Goal: Transaction & Acquisition: Purchase product/service

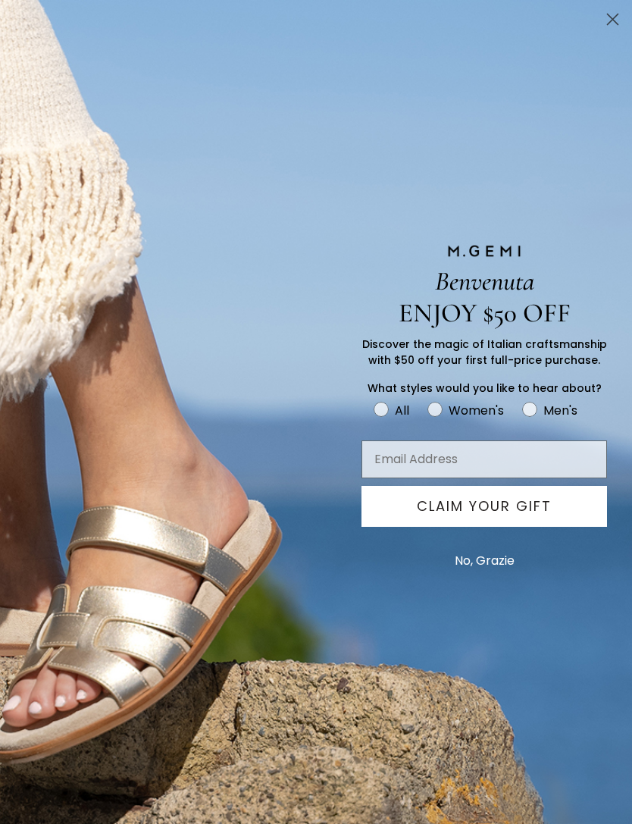
scroll to position [384, 0]
click at [609, 10] on circle "Close dialog" at bounding box center [612, 19] width 25 height 25
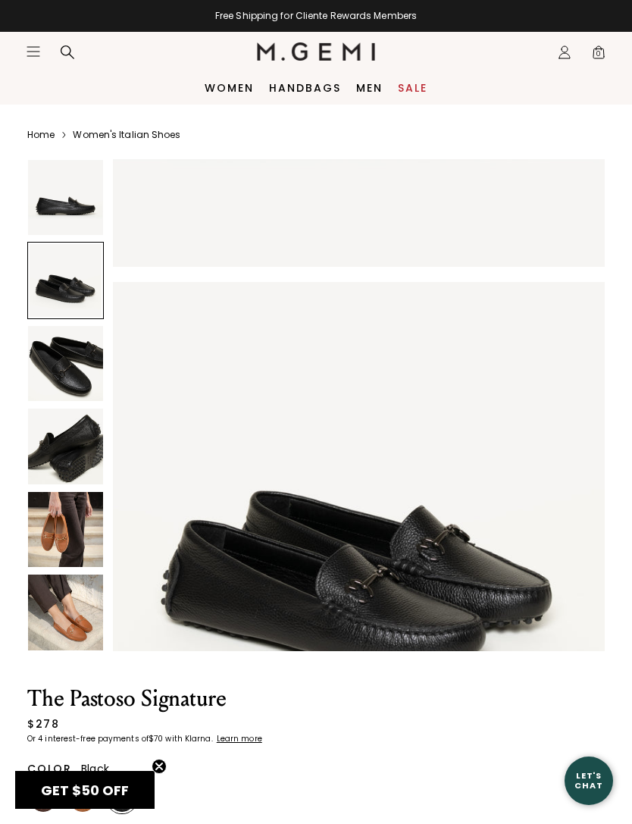
click at [420, 89] on link "Sale" at bounding box center [413, 88] width 30 height 12
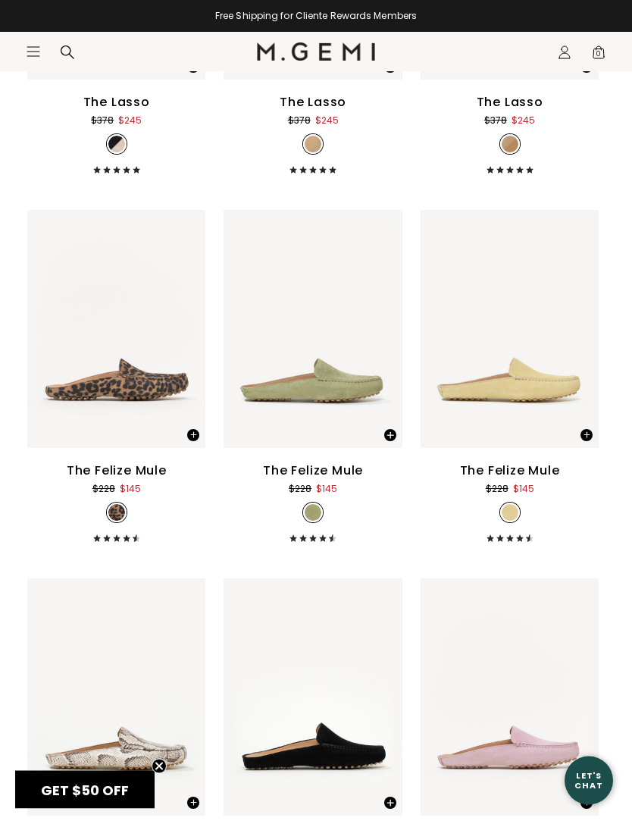
scroll to position [4608, 0]
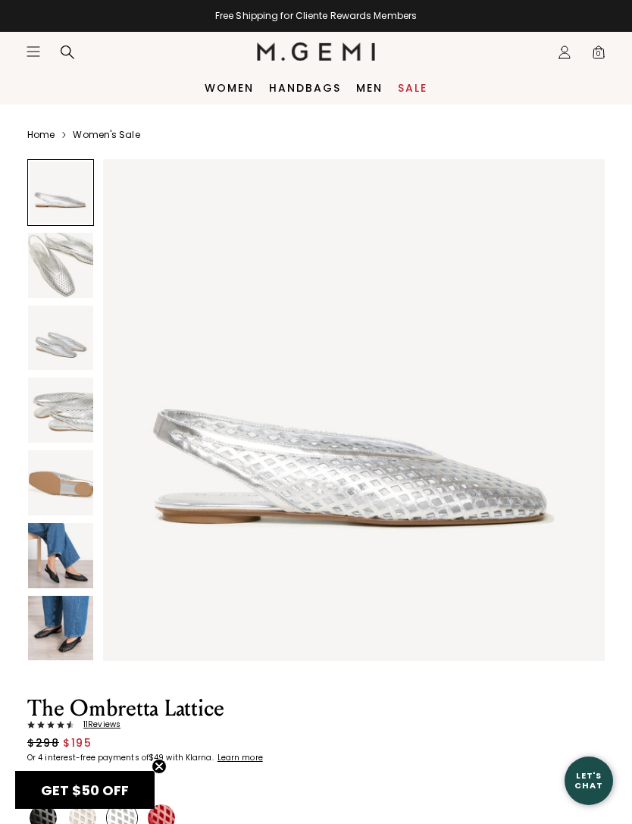
click at [60, 481] on img at bounding box center [60, 482] width 65 height 65
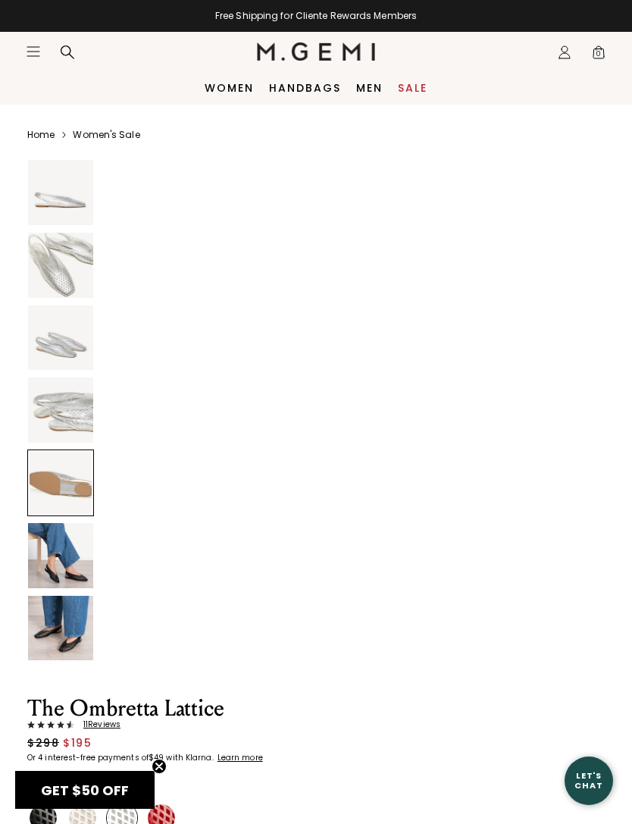
scroll to position [2067, 0]
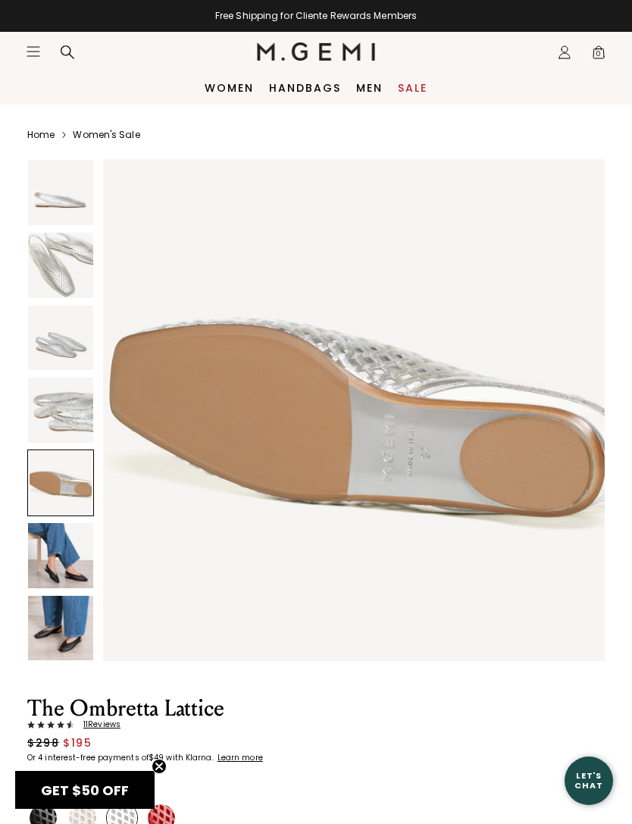
click at [74, 558] on img at bounding box center [60, 555] width 65 height 65
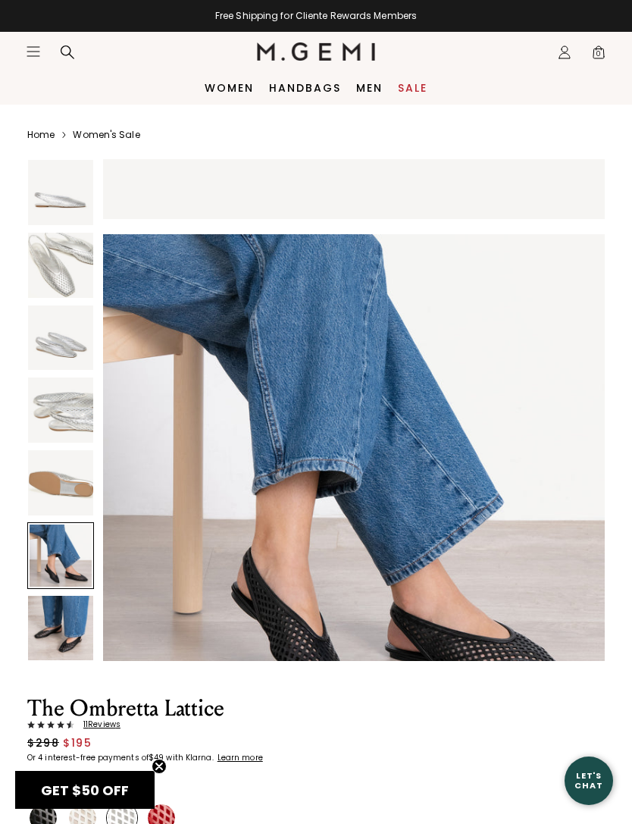
scroll to position [2584, 0]
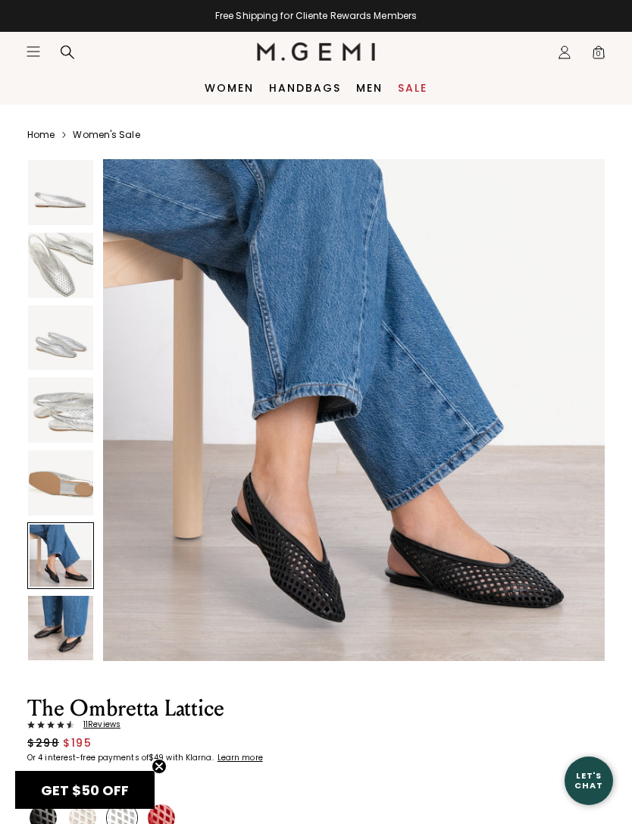
click at [70, 623] on img at bounding box center [60, 627] width 65 height 65
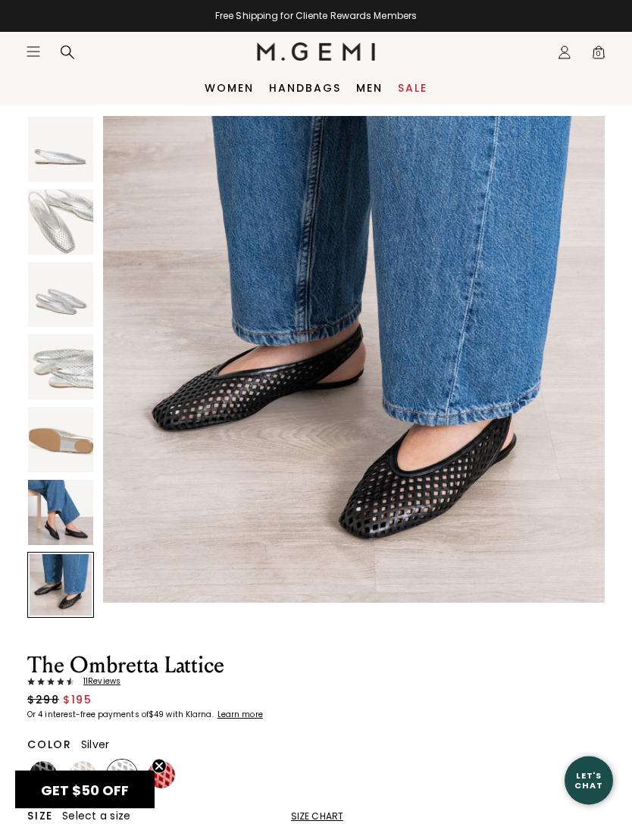
scroll to position [38, 0]
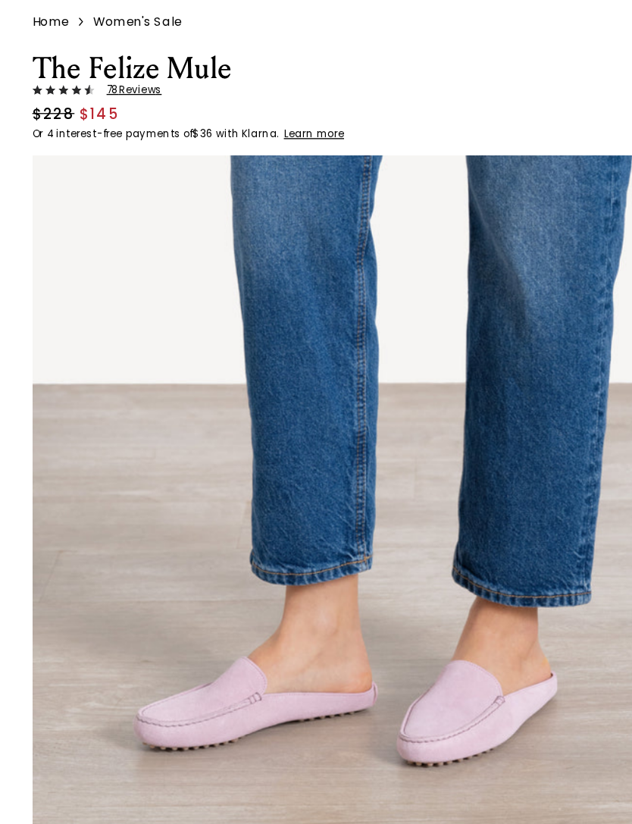
click at [113, 182] on span "78 Review s" at bounding box center [99, 186] width 51 height 9
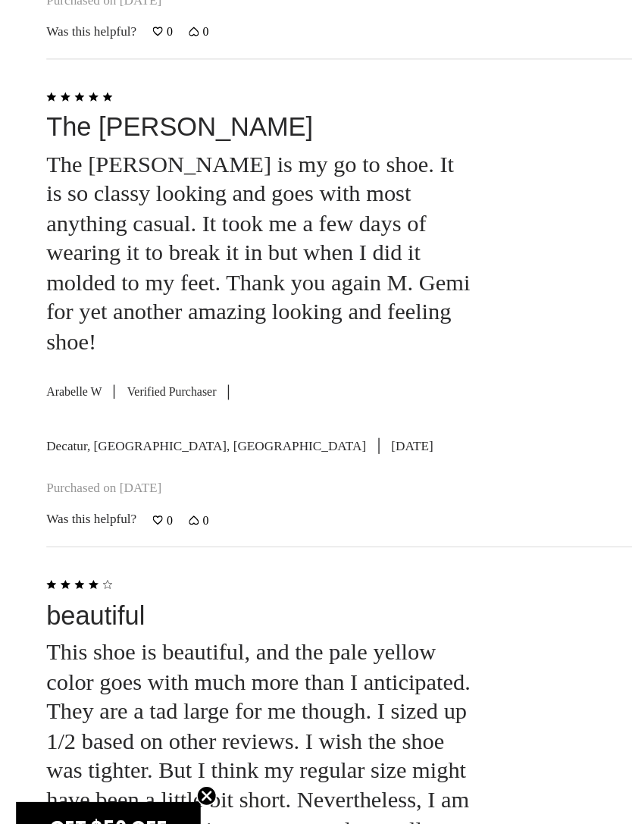
scroll to position [3110, 0]
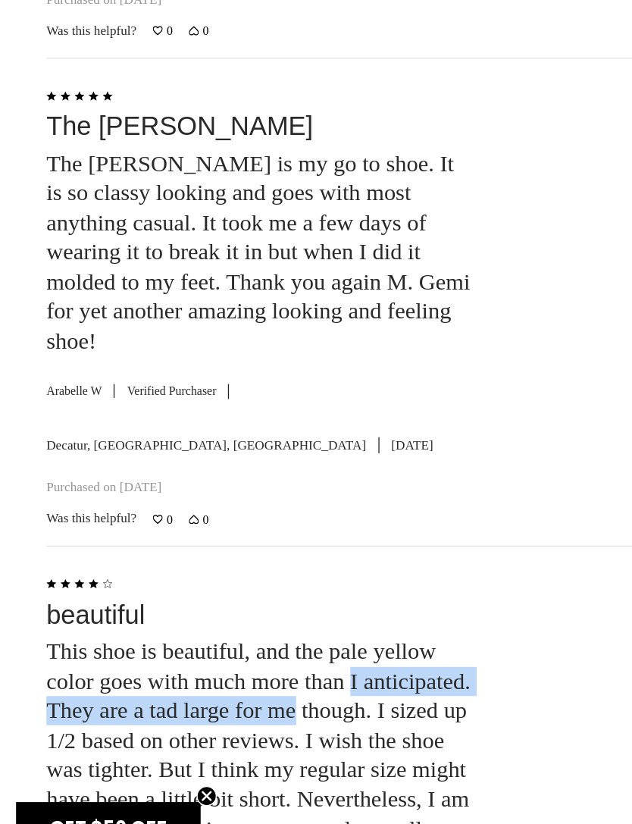
click at [439, 595] on div at bounding box center [488, 745] width 211 height 300
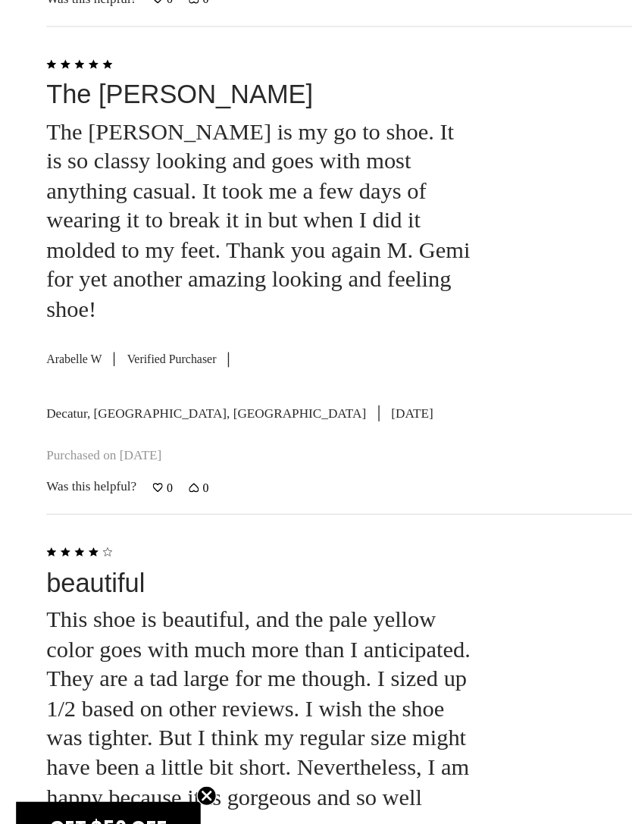
scroll to position [3135, 0]
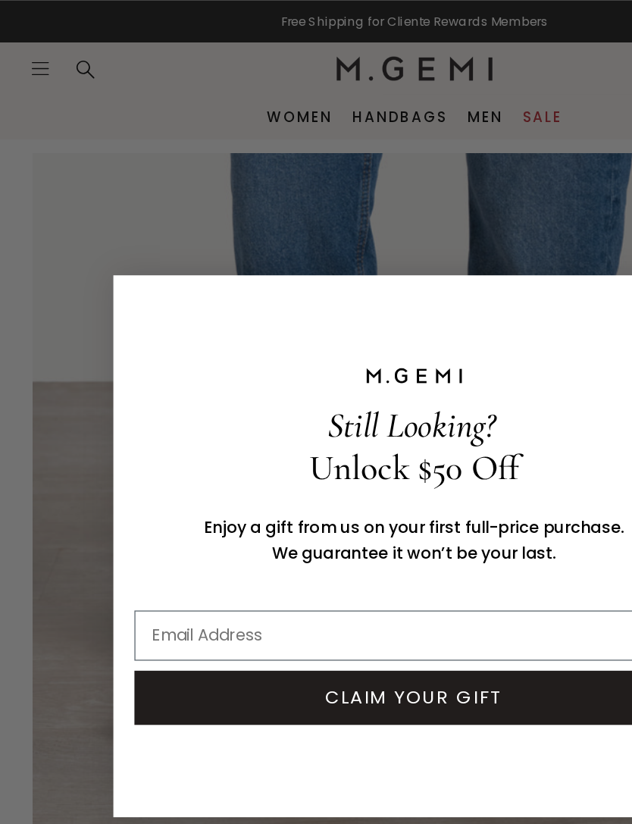
scroll to position [119, 0]
